Goal: Task Accomplishment & Management: Use online tool/utility

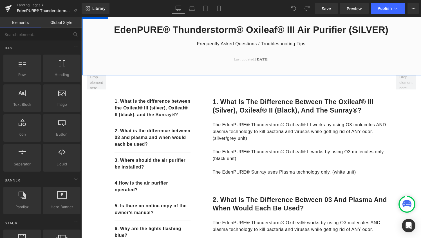
scroll to position [66, 0]
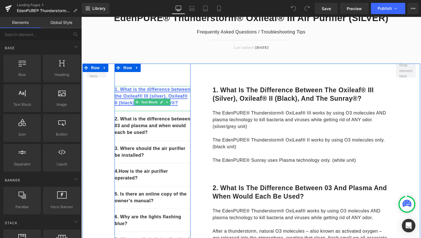
click at [143, 94] on link "1. What is the difference between the Oxileaf® III (silver), Oxileaf® II (black…" at bounding box center [152, 96] width 76 height 18
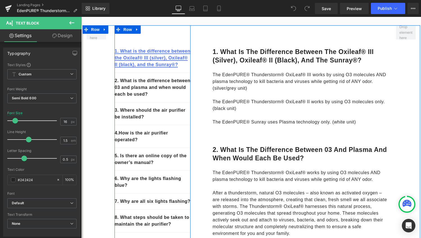
scroll to position [105, 0]
click at [143, 94] on div "2. What is the difference between 03 and plasma and when would each be used? Te…" at bounding box center [152, 88] width 76 height 30
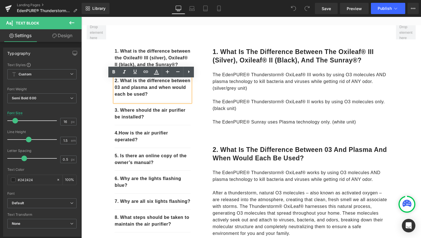
click at [137, 91] on p "2. What is the difference between 03 and plasma and when would each be used?" at bounding box center [152, 87] width 76 height 20
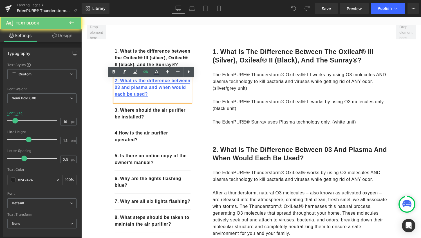
click at [130, 95] on link "2. What is the difference between 03 and plasma and when would each be used?" at bounding box center [152, 87] width 76 height 18
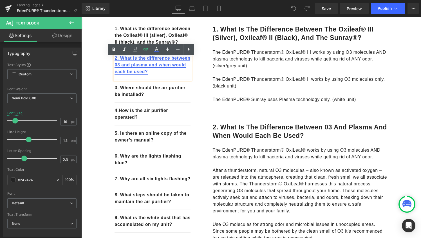
scroll to position [127, 0]
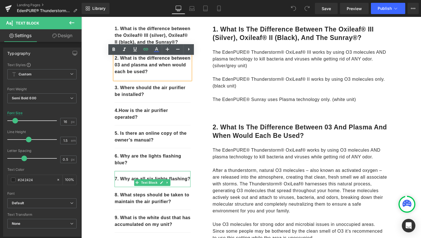
click at [125, 182] on p "7. Why are all six lights flashing?" at bounding box center [152, 179] width 76 height 7
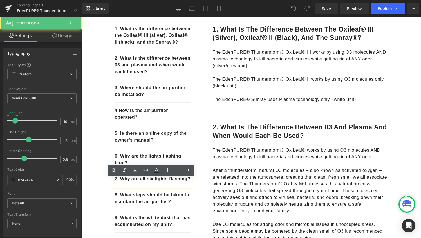
click at [123, 182] on p "7. Why are all six lights flashing?" at bounding box center [152, 179] width 76 height 7
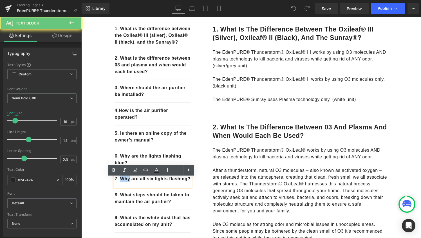
click at [123, 182] on p "7. Why are all six lights flashing?" at bounding box center [152, 179] width 76 height 7
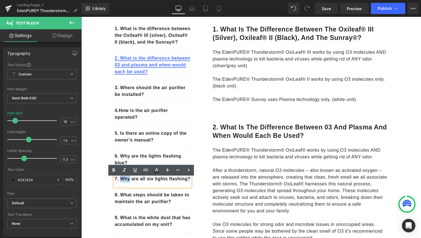
click at [126, 71] on link "2. What is the difference between 03 and plasma and when would each be used?" at bounding box center [152, 65] width 76 height 18
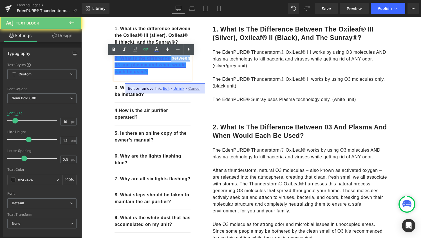
click at [126, 71] on link "2. What is the difference between 03 and plasma and when would each be used?" at bounding box center [152, 65] width 76 height 18
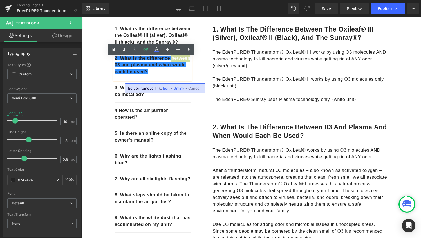
click at [167, 88] on span "Edit" at bounding box center [166, 88] width 6 height 5
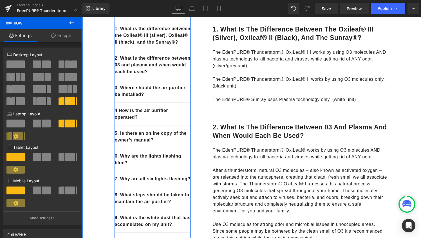
click at [123, 182] on p "7. Why are all six lights flashing?" at bounding box center [152, 179] width 76 height 7
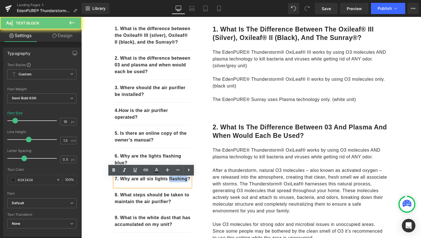
click at [123, 182] on p "7. Why are all six lights flashing?" at bounding box center [152, 179] width 76 height 7
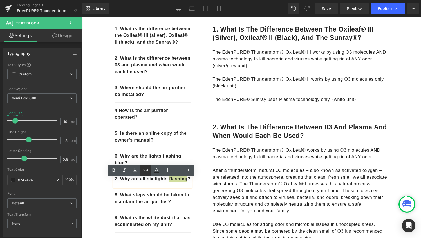
click at [146, 172] on icon at bounding box center [145, 170] width 7 height 7
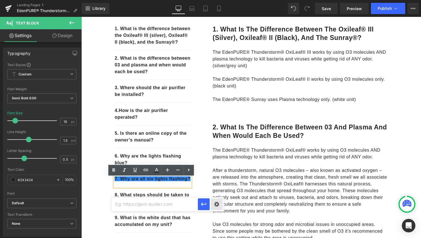
click at [216, 0] on div "Text Color Highlight Color #333333 Edit or remove link: Edit - Unlink - Cancel" at bounding box center [210, 0] width 421 height 0
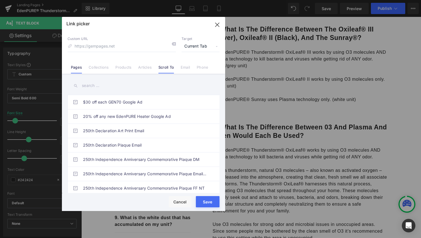
click at [168, 69] on link "Scroll To" at bounding box center [165, 69] width 15 height 8
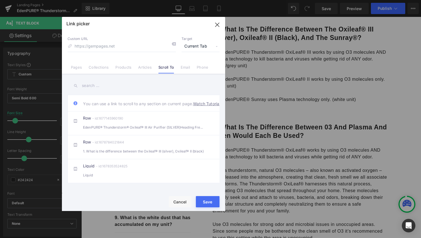
click at [216, 26] on icon "button" at bounding box center [217, 25] width 4 height 4
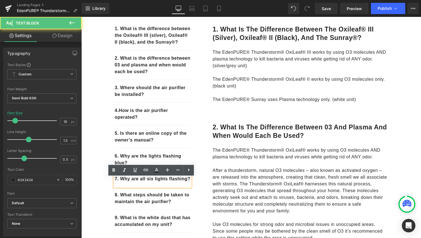
click at [142, 182] on p "7. Why are all six lights flashing?" at bounding box center [152, 179] width 76 height 7
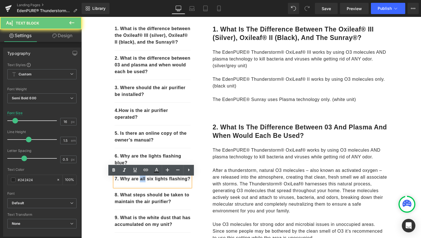
click at [142, 182] on p "7. Why are all six lights flashing?" at bounding box center [152, 179] width 76 height 7
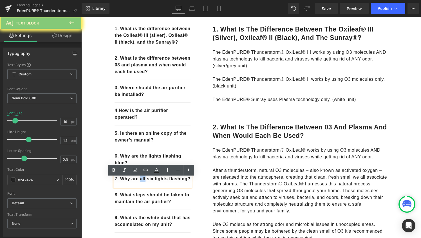
click at [142, 182] on p "7. Why are all six lights flashing?" at bounding box center [152, 179] width 76 height 7
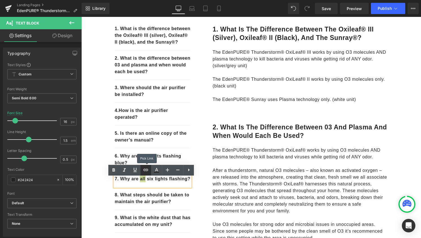
click at [147, 171] on icon at bounding box center [145, 170] width 5 height 2
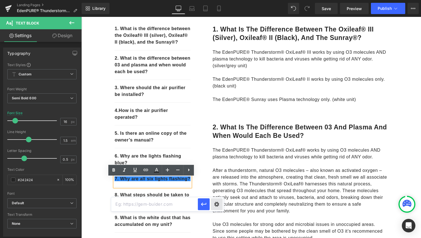
click at [215, 0] on div "Text Color Highlight Color #333333 Edit or remove link: Edit - Unlink - Cancel" at bounding box center [210, 0] width 421 height 0
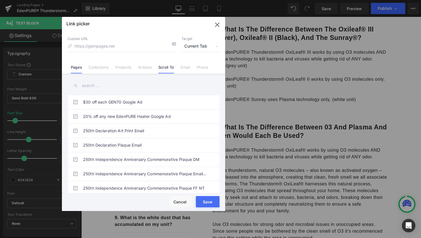
click at [164, 68] on link "Scroll To" at bounding box center [165, 69] width 15 height 8
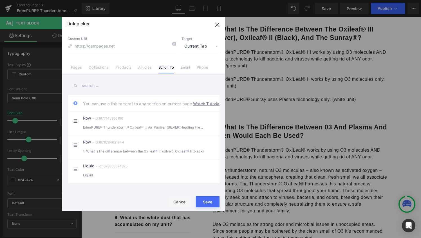
click at [215, 24] on icon "button" at bounding box center [217, 24] width 9 height 9
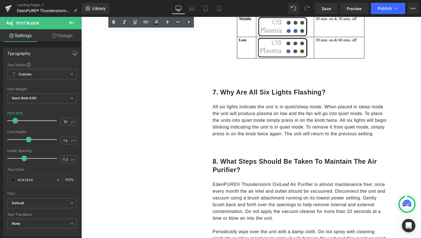
scroll to position [1082, 0]
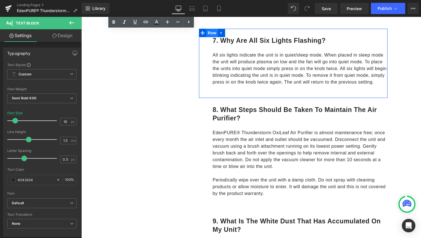
click at [208, 32] on span "Row" at bounding box center [211, 33] width 11 height 8
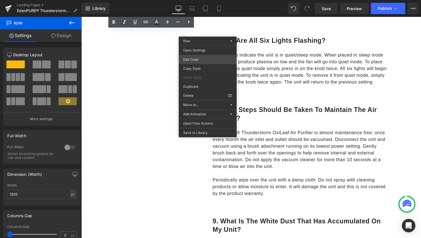
click at [205, 0] on div "Row You are previewing how the will restyle your page. You can not edit Element…" at bounding box center [210, 0] width 421 height 0
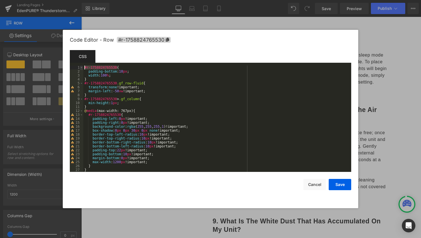
drag, startPoint x: 117, startPoint y: 68, endPoint x: 81, endPoint y: 69, distance: 36.0
click at [81, 69] on pre "1 2 3 4 5 6 7 8 9 10 11 12 13 14 15 16 17 18 19 20 21 22 23 24 25 26 27 28 #r-1…" at bounding box center [210, 119] width 281 height 106
click at [339, 186] on button "Save" at bounding box center [340, 184] width 23 height 11
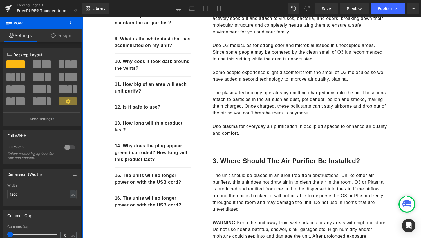
scroll to position [147, 0]
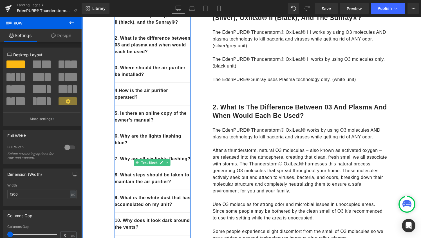
click at [129, 162] on p "7. Why are all six lights flashing?" at bounding box center [152, 159] width 76 height 7
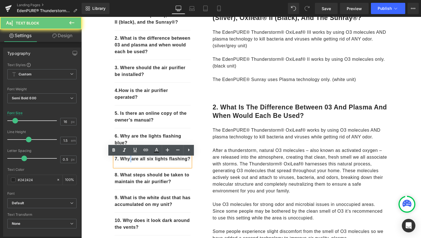
click at [129, 162] on p "7. Why are all six lights flashing?" at bounding box center [152, 159] width 76 height 7
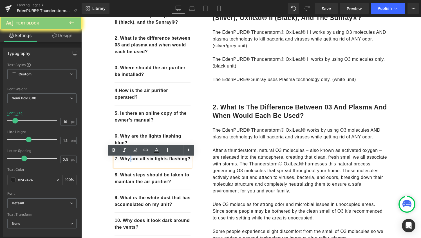
click at [129, 162] on p "7. Why are all six lights flashing?" at bounding box center [152, 159] width 76 height 7
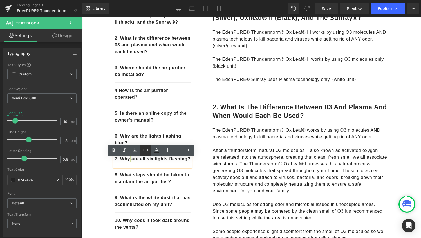
click at [147, 152] on icon at bounding box center [145, 150] width 7 height 7
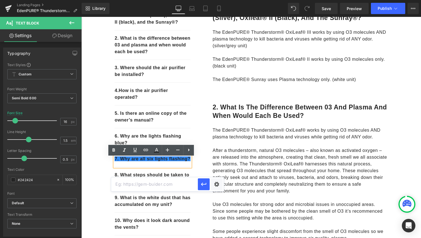
click at [156, 182] on input "text" at bounding box center [154, 184] width 87 height 14
paste input "#r-1758824765530"
type input "#r-1758824765530"
click at [203, 185] on icon "button" at bounding box center [203, 184] width 7 height 7
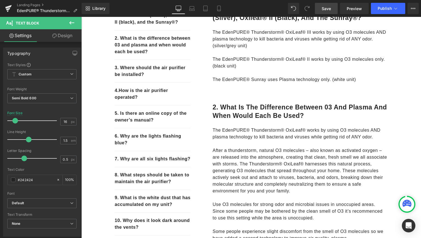
click at [320, 12] on link "Save" at bounding box center [326, 8] width 23 height 11
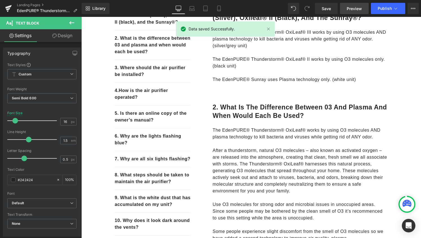
click at [353, 6] on span "Preview" at bounding box center [354, 9] width 15 height 6
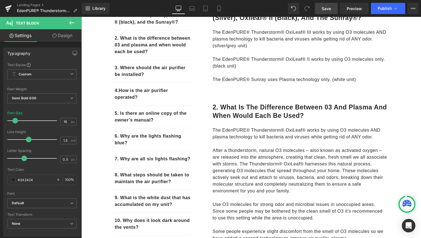
click at [331, 6] on link "Save" at bounding box center [326, 8] width 23 height 11
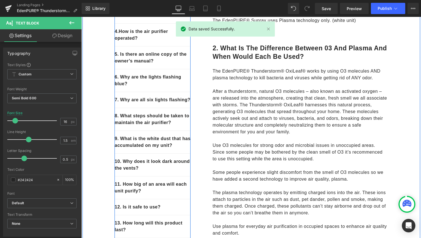
scroll to position [217, 0]
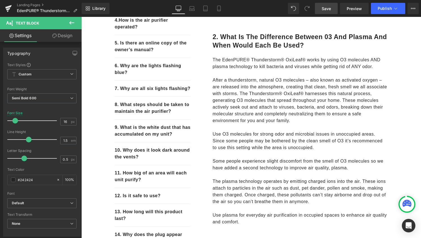
click at [330, 9] on span "Save" at bounding box center [326, 9] width 9 height 6
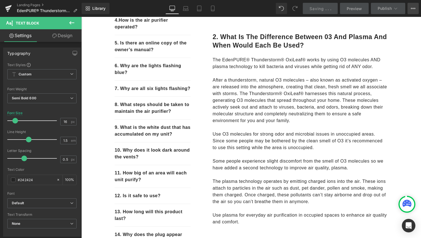
click at [411, 7] on icon at bounding box center [413, 8] width 5 height 5
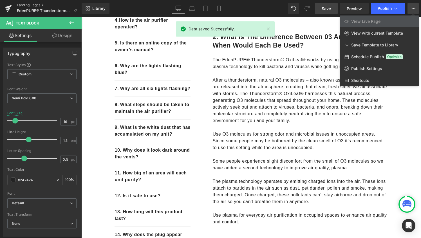
click at [26, 5] on link "Landing Pages" at bounding box center [49, 5] width 65 height 5
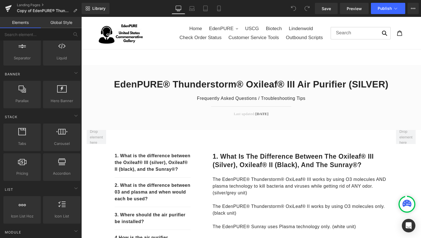
scroll to position [108, 0]
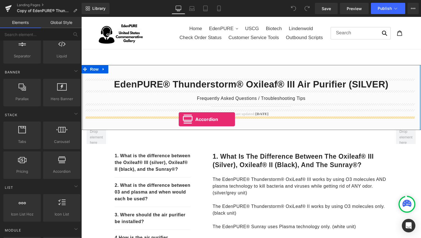
drag, startPoint x: 136, startPoint y: 179, endPoint x: 179, endPoint y: 119, distance: 73.3
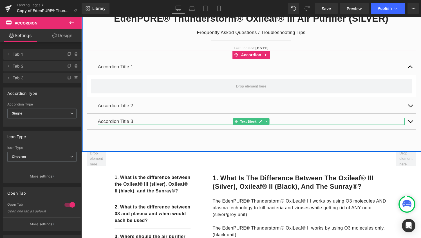
scroll to position [69, 0]
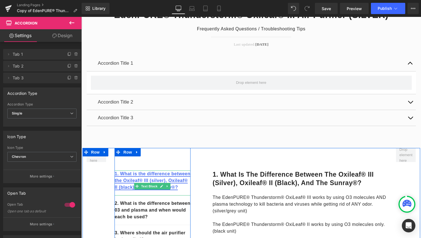
click at [123, 190] on link "1. What is the difference between the Oxileaf® III (silver), Oxileaf® II (black…" at bounding box center [152, 180] width 76 height 18
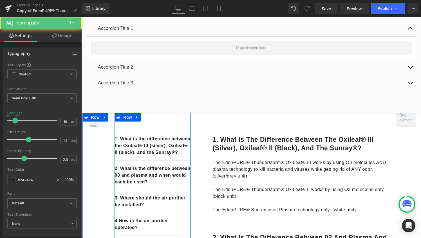
click at [147, 180] on p "2. What is the difference between 03 and plasma and when would each be used?" at bounding box center [152, 175] width 76 height 20
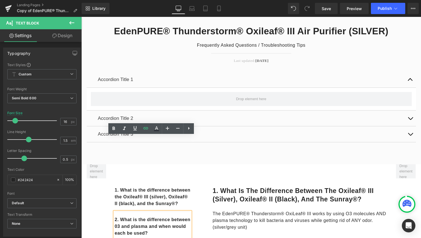
scroll to position [42, 0]
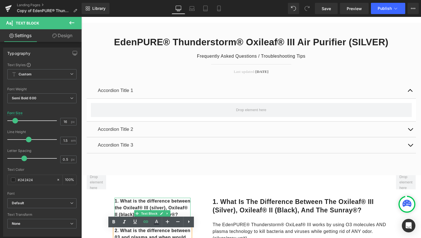
click at [173, 199] on p "1. What is the difference between the Oxileaf® III (silver), Oxileaf® II (black…" at bounding box center [152, 208] width 76 height 20
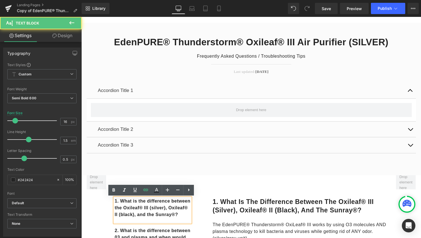
click at [178, 218] on p "1. What is the difference between the Oxileaf® III (silver), Oxileaf® II (black…" at bounding box center [152, 208] width 76 height 20
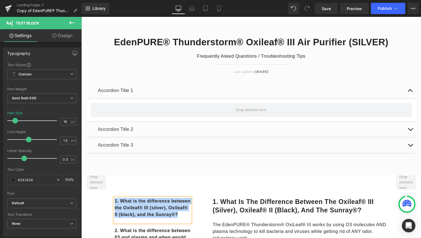
copy link "1. What is the difference between the Oxileaf® III (silver), Oxileaf® II (black…"
click at [137, 87] on div "Accordion Title 1 Text Block" at bounding box center [251, 90] width 307 height 7
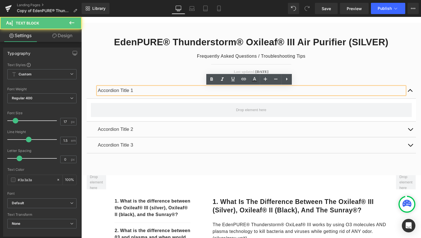
click at [141, 89] on p "Accordion Title 1" at bounding box center [251, 90] width 307 height 7
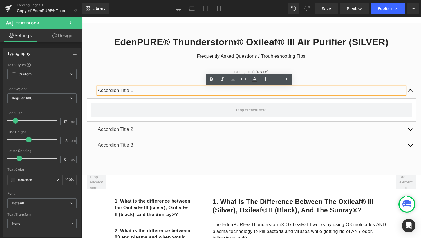
click at [141, 90] on p "Accordion Title 1" at bounding box center [251, 90] width 307 height 7
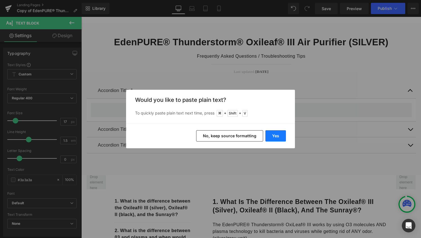
click at [273, 138] on button "Yes" at bounding box center [275, 135] width 21 height 11
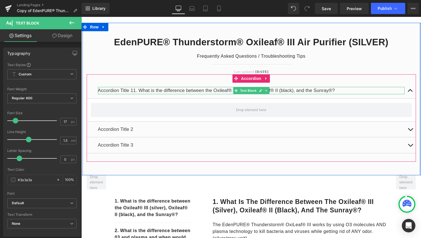
click at [190, 89] on p "Accordion Title 11. What is the difference between the Oxileaf® III (silver), O…" at bounding box center [251, 90] width 307 height 7
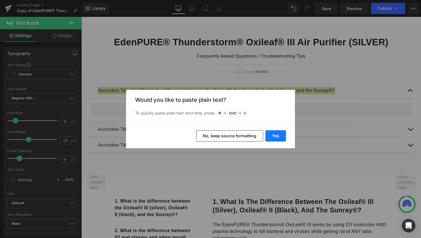
click at [270, 134] on button "Yes" at bounding box center [275, 135] width 21 height 11
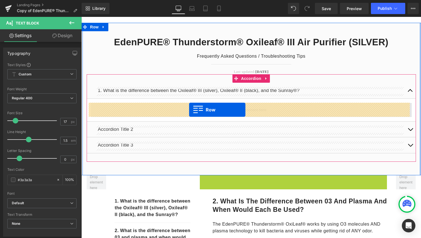
drag, startPoint x: 201, startPoint y: 179, endPoint x: 189, endPoint y: 110, distance: 70.8
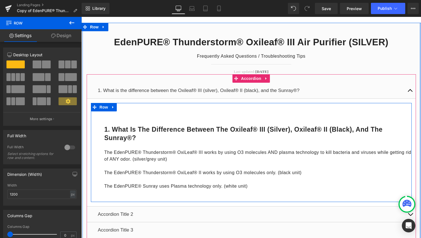
click at [188, 111] on div "1. What is the difference between the Oxileaf® III (silver), Oxileaf® II (black…" at bounding box center [251, 152] width 321 height 99
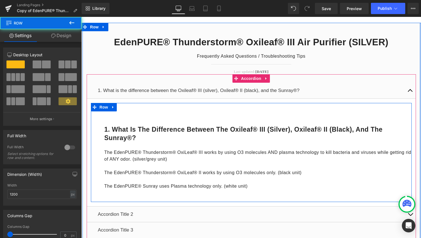
click at [186, 108] on div "1. What is the difference between the Oxileaf® III (silver), Oxileaf® II (black…" at bounding box center [251, 152] width 321 height 99
click at [98, 107] on span "Row" at bounding box center [103, 107] width 11 height 8
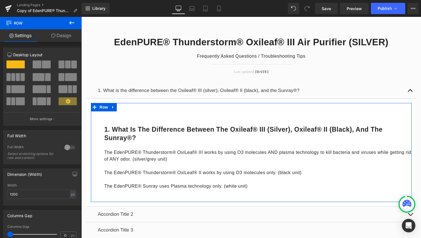
click at [64, 30] on link "Design" at bounding box center [61, 35] width 41 height 13
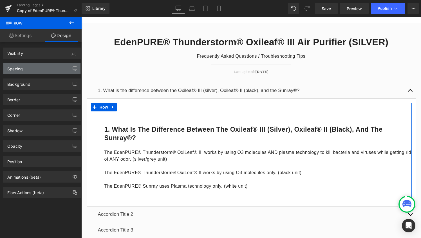
click at [55, 69] on div "Spacing" at bounding box center [41, 68] width 77 height 11
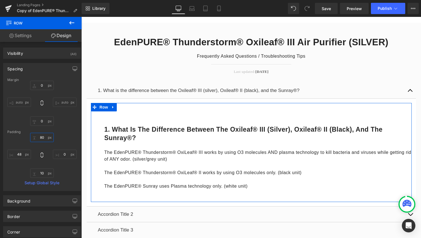
click at [38, 139] on input "80" at bounding box center [42, 137] width 24 height 9
type input "0"
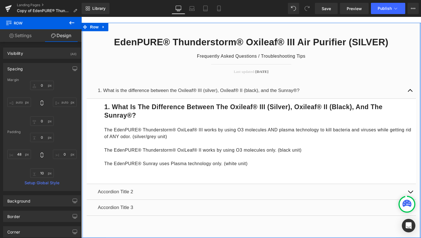
click at [81, 17] on div at bounding box center [81, 17] width 0 height 0
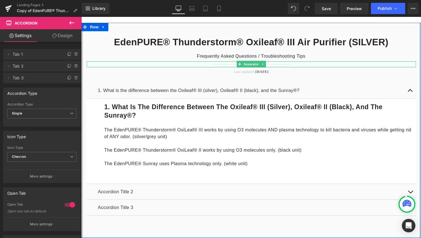
click at [94, 64] on div at bounding box center [251, 64] width 329 height 6
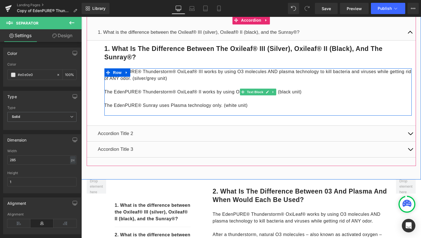
scroll to position [113, 0]
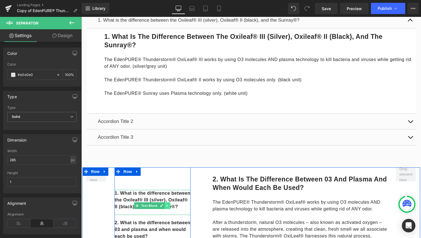
click at [167, 205] on icon at bounding box center [167, 206] width 1 height 2
click at [169, 206] on icon at bounding box center [170, 205] width 3 height 3
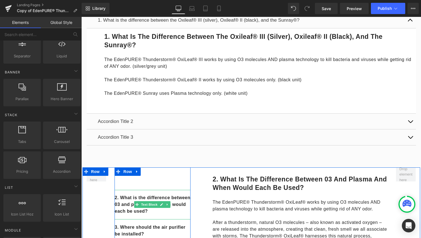
click at [123, 194] on div "2. What is the difference between 03 and plasma and when would each be used?" at bounding box center [152, 205] width 76 height 30
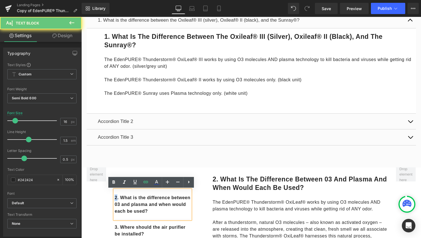
click at [123, 194] on div "2. What is the difference between 03 and plasma and when would each be used?" at bounding box center [152, 205] width 76 height 30
copy link "2. What is the difference between 03 and plasma and when would each be used?"
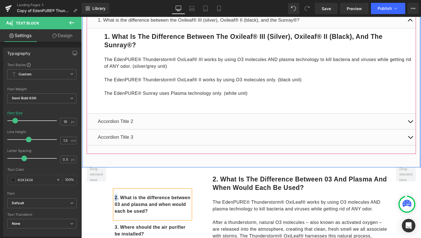
click at [138, 118] on div "Accordion Title 2 Text Block" at bounding box center [251, 121] width 307 height 7
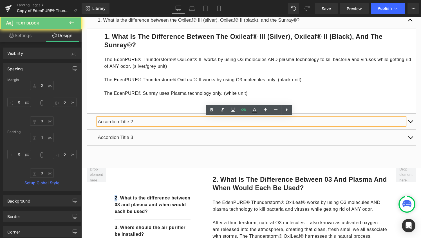
scroll to position [113, 0]
click at [140, 119] on p "Accordion Title 2" at bounding box center [251, 121] width 307 height 7
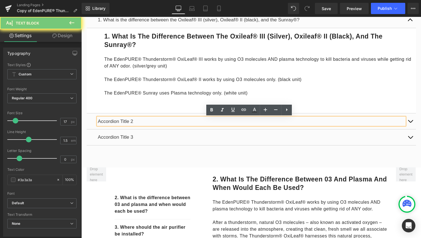
click at [140, 119] on p "Accordion Title 2" at bounding box center [251, 121] width 307 height 7
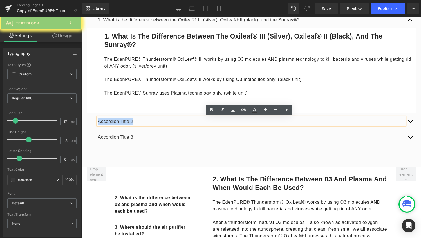
click at [140, 119] on p "Accordion Title 2" at bounding box center [251, 121] width 307 height 7
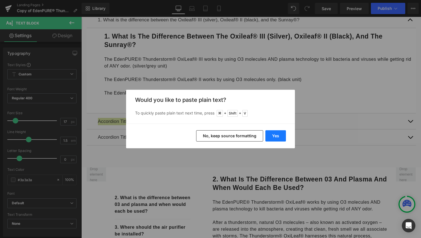
click at [269, 136] on button "Yes" at bounding box center [275, 135] width 21 height 11
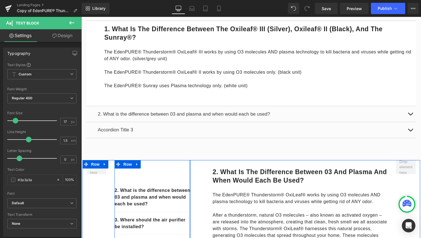
scroll to position [122, 0]
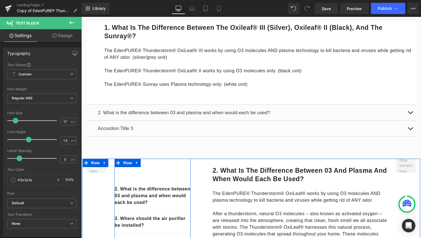
click at [151, 229] on div "3. Where should the air purifier be installed?" at bounding box center [152, 222] width 76 height 23
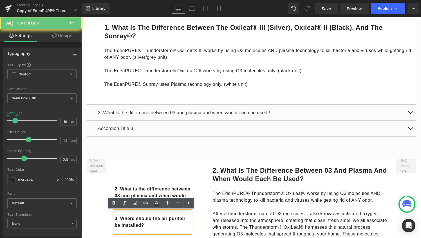
click at [151, 228] on p "3. Where should the air purifier be installed?" at bounding box center [152, 222] width 76 height 14
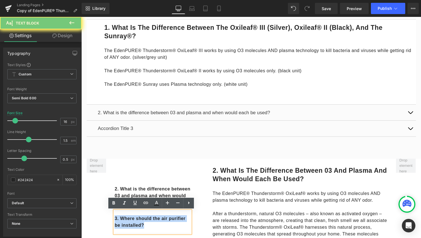
click at [151, 228] on p "3. Where should the air purifier be installed?" at bounding box center [152, 222] width 76 height 14
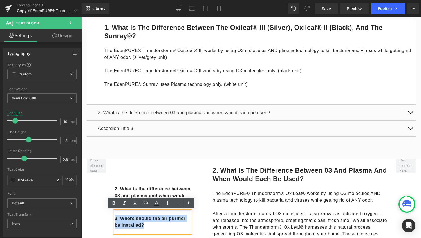
copy p "3. Where should the air purifier be installed?"
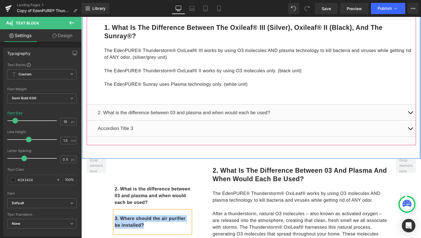
click at [147, 133] on div "Accordion Title 3 Text Block" at bounding box center [251, 129] width 329 height 16
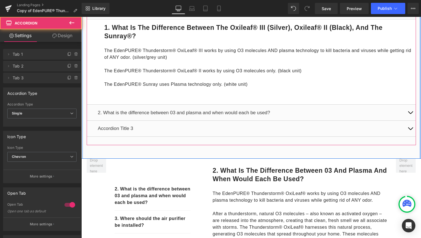
click at [81, 17] on div at bounding box center [81, 17] width 0 height 0
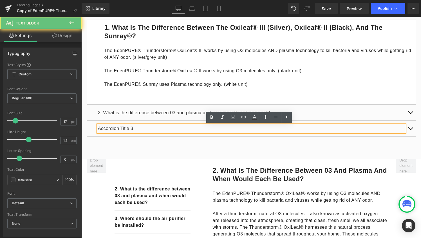
click at [146, 126] on p "Accordion Title 3" at bounding box center [251, 128] width 307 height 7
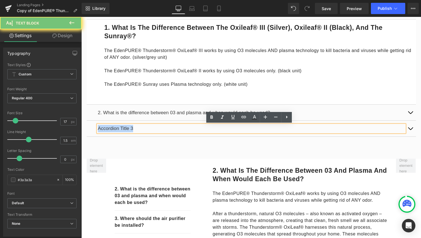
click at [146, 126] on p "Accordion Title 3" at bounding box center [251, 128] width 307 height 7
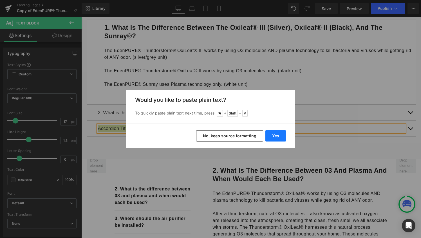
drag, startPoint x: 285, startPoint y: 134, endPoint x: 204, endPoint y: 117, distance: 83.0
click at [285, 134] on button "Yes" at bounding box center [275, 135] width 21 height 11
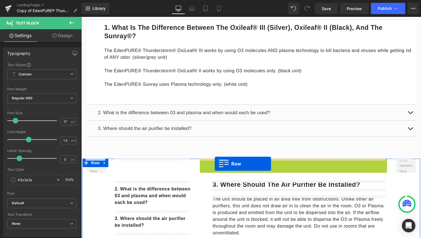
drag, startPoint x: 202, startPoint y: 163, endPoint x: 215, endPoint y: 164, distance: 12.7
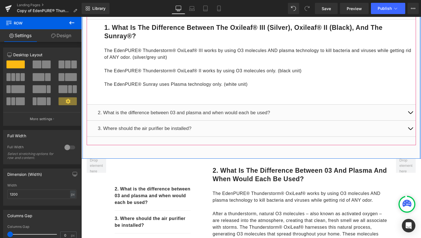
click at [409, 114] on button "button" at bounding box center [409, 113] width 11 height 16
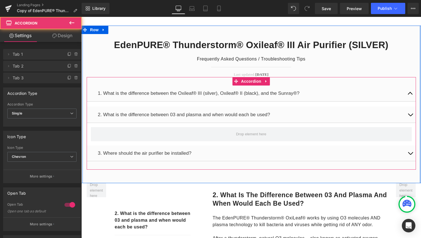
scroll to position [36, 0]
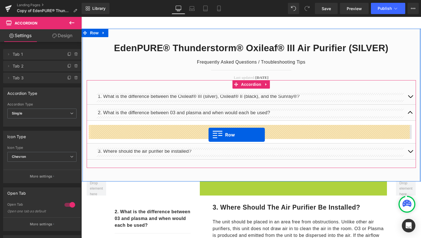
drag, startPoint x: 201, startPoint y: 183, endPoint x: 209, endPoint y: 134, distance: 49.3
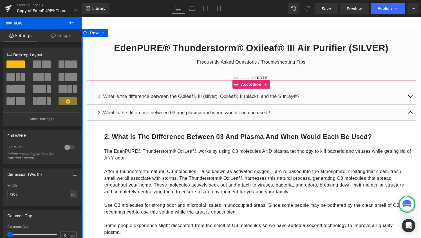
click at [410, 111] on button "button" at bounding box center [409, 113] width 11 height 16
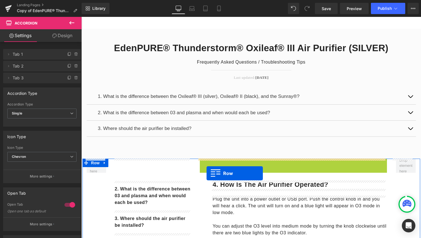
drag, startPoint x: 201, startPoint y: 163, endPoint x: 206, endPoint y: 173, distance: 12.2
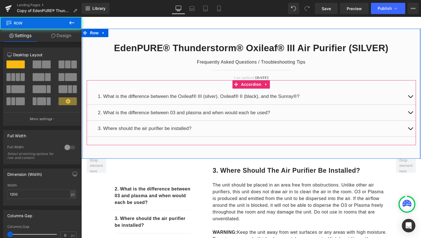
click at [410, 130] on span "button" at bounding box center [410, 130] width 0 height 0
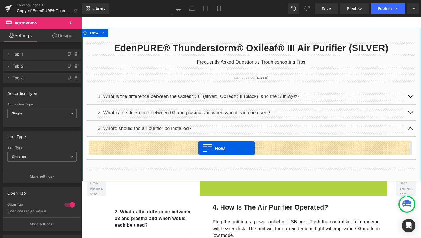
drag, startPoint x: 201, startPoint y: 185, endPoint x: 198, endPoint y: 148, distance: 37.0
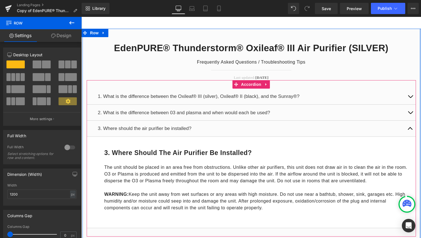
click at [406, 129] on button "button" at bounding box center [409, 129] width 11 height 16
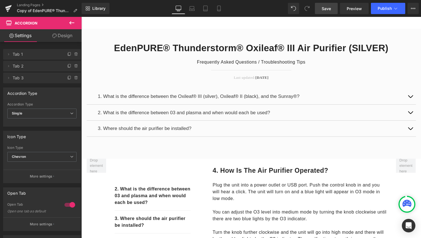
click at [331, 10] on link "Save" at bounding box center [326, 8] width 23 height 11
click at [28, 4] on link "Landing Pages" at bounding box center [49, 5] width 65 height 5
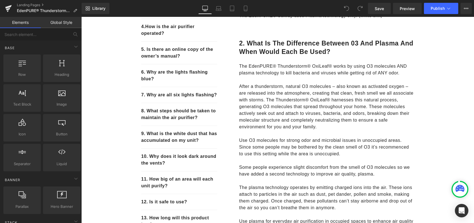
scroll to position [211, 0]
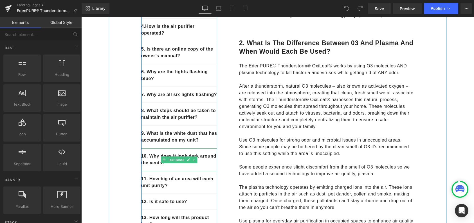
click at [201, 167] on p "10. Why does it look dark around the vents?" at bounding box center [179, 160] width 76 height 14
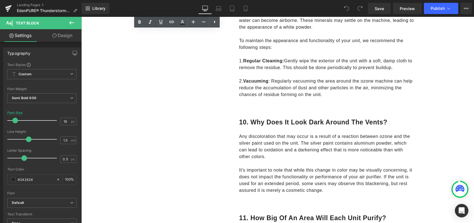
scroll to position [1416, 0]
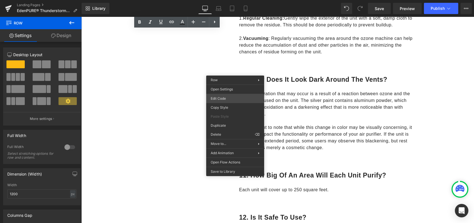
click at [220, 0] on div "Row You are previewing how the will restyle your page. You can not edit Element…" at bounding box center [237, 0] width 474 height 0
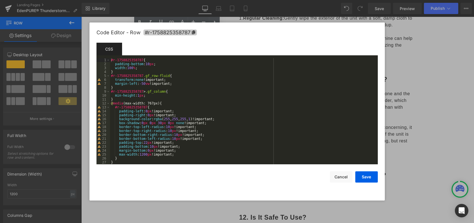
click at [193, 33] on icon at bounding box center [193, 32] width 3 height 4
click at [345, 177] on button "Cancel" at bounding box center [341, 177] width 23 height 11
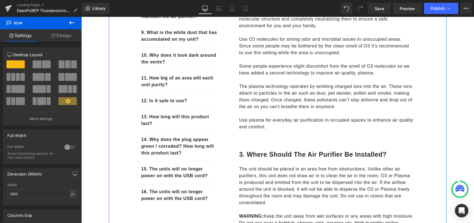
scroll to position [297, 0]
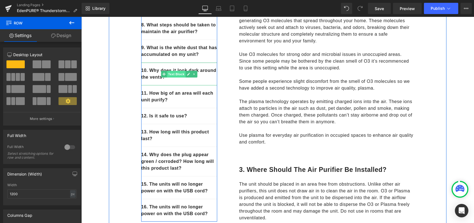
click at [175, 78] on span "Text Block" at bounding box center [176, 74] width 19 height 7
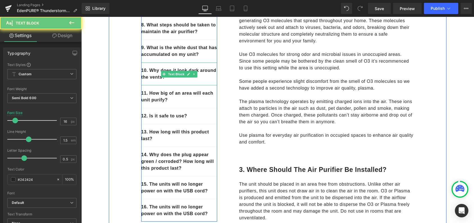
click at [174, 81] on p "10. Why does it look dark around the vents?" at bounding box center [179, 74] width 76 height 14
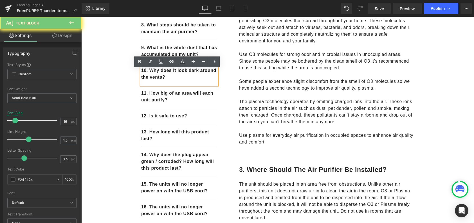
click at [174, 81] on p "10. Why does it look dark around the vents?" at bounding box center [179, 74] width 76 height 14
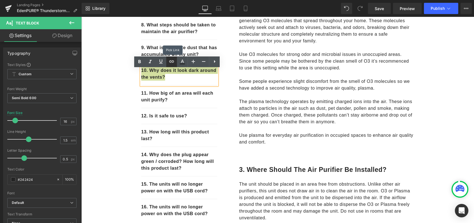
click at [171, 63] on icon at bounding box center [171, 61] width 7 height 7
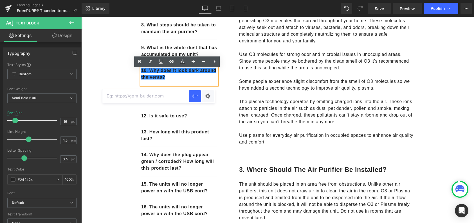
click at [172, 99] on input "text" at bounding box center [145, 96] width 87 height 14
paste input "#r-1758825358787"
type input "#r-1758825358787"
click at [195, 97] on icon "button" at bounding box center [195, 96] width 7 height 7
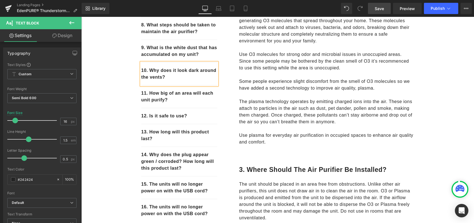
click at [384, 5] on link "Save" at bounding box center [379, 8] width 23 height 11
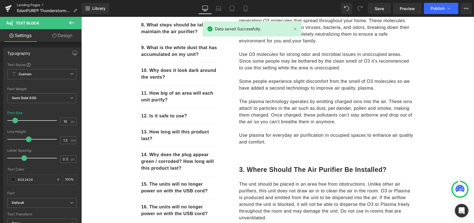
click at [29, 6] on link "Landing Pages" at bounding box center [49, 5] width 65 height 5
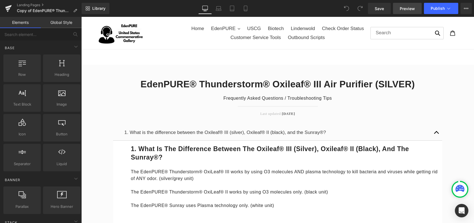
click at [404, 10] on span "Preview" at bounding box center [407, 9] width 15 height 6
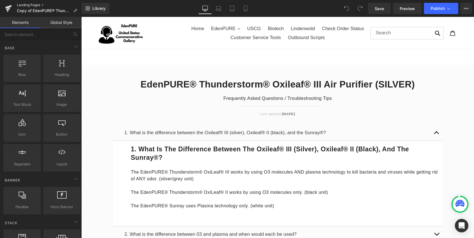
click at [35, 5] on link "Landing Pages" at bounding box center [49, 5] width 65 height 5
